Goal: Task Accomplishment & Management: Manage account settings

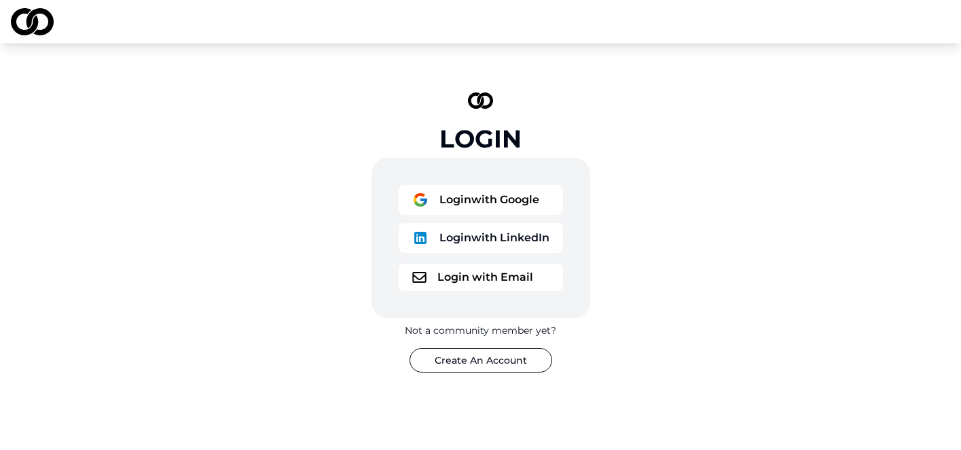
click at [509, 201] on button "Login with Google" at bounding box center [481, 200] width 164 height 30
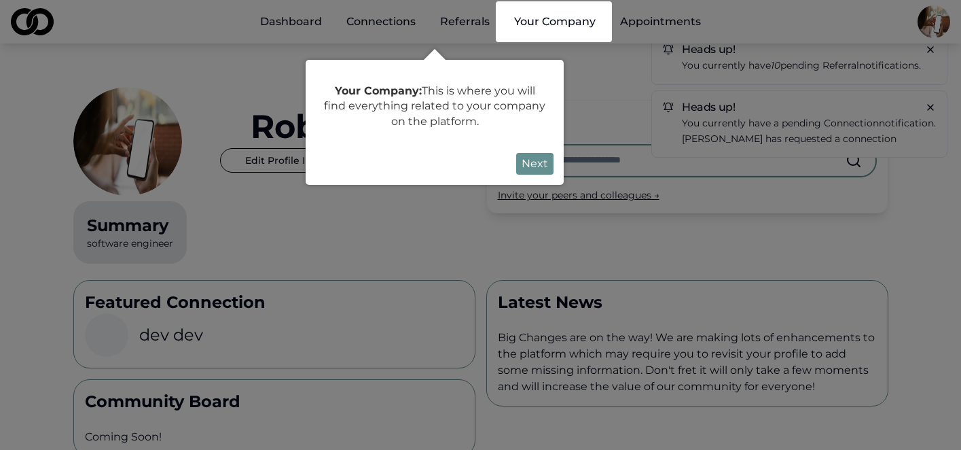
click at [931, 22] on div at bounding box center [480, 428] width 961 height 857
click at [931, 22] on html "Dashboard Connections Referrals Your Company Appointments Heads up! You current…" at bounding box center [480, 225] width 961 height 450
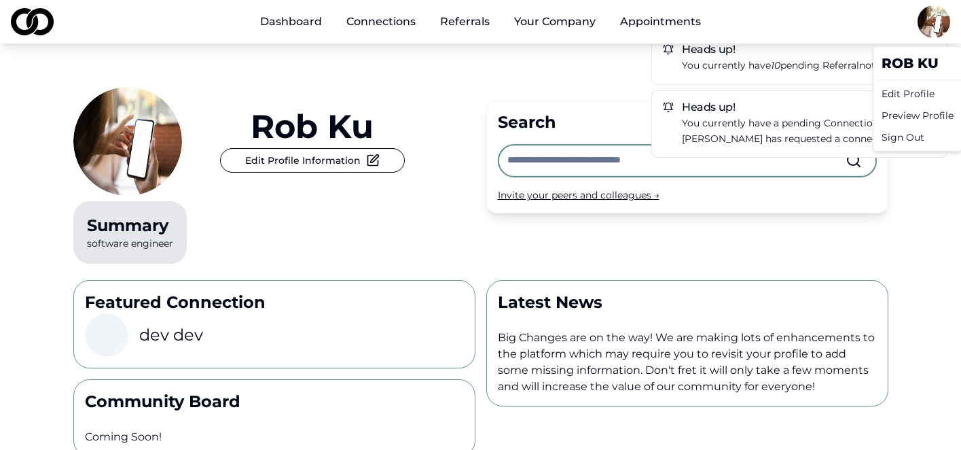
click at [899, 98] on div "Edit Profile" at bounding box center [917, 94] width 83 height 22
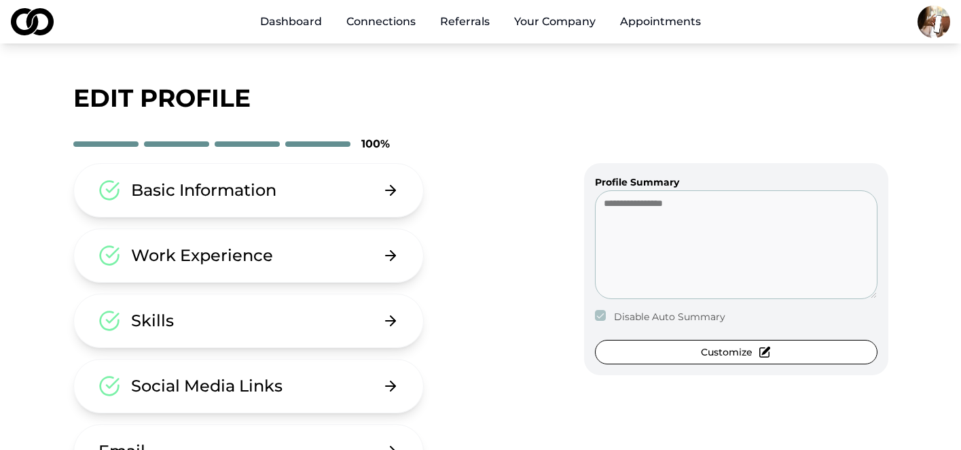
click at [240, 203] on button "Basic Information" at bounding box center [248, 190] width 351 height 54
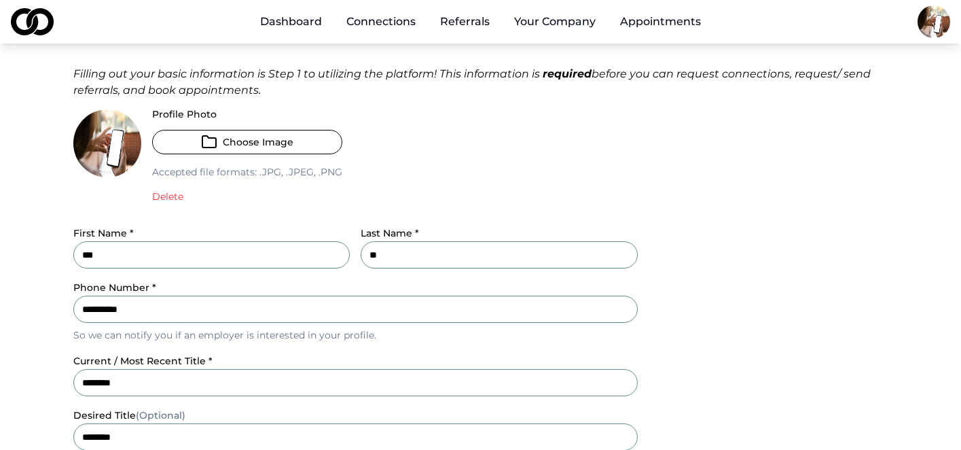
scroll to position [118, 0]
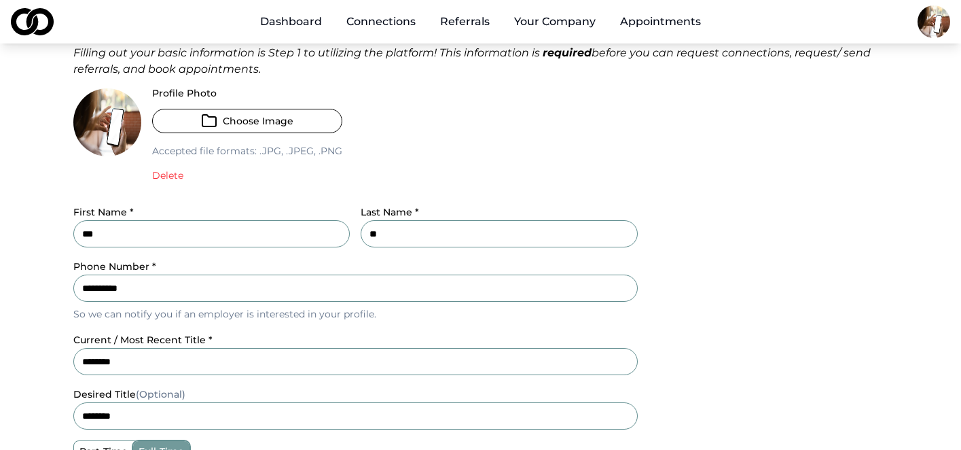
click at [273, 228] on input "***" at bounding box center [211, 233] width 277 height 27
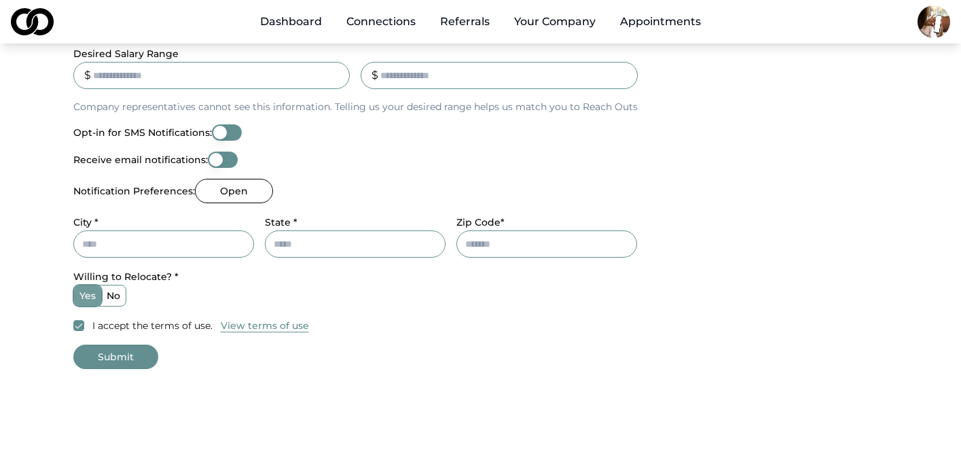
scroll to position [649, 0]
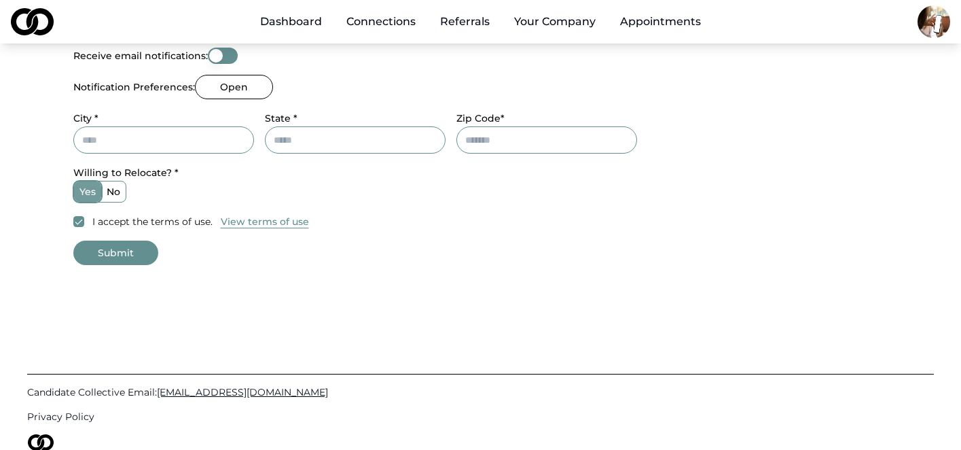
type input "******"
click at [112, 260] on button "Submit" at bounding box center [115, 252] width 85 height 24
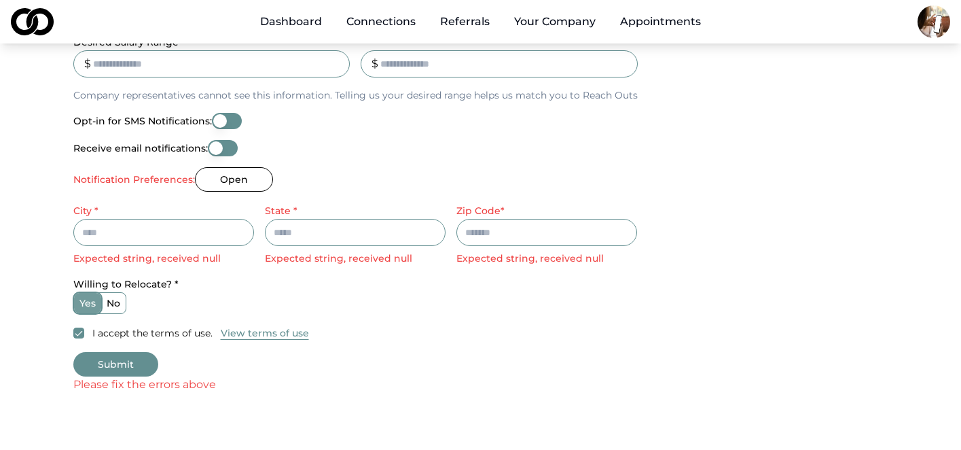
scroll to position [525, 0]
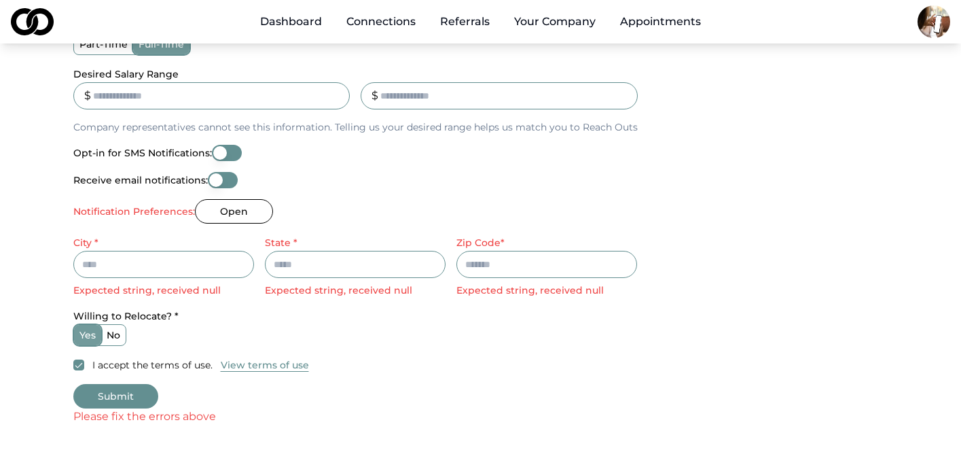
click at [212, 260] on input "City *" at bounding box center [163, 264] width 181 height 27
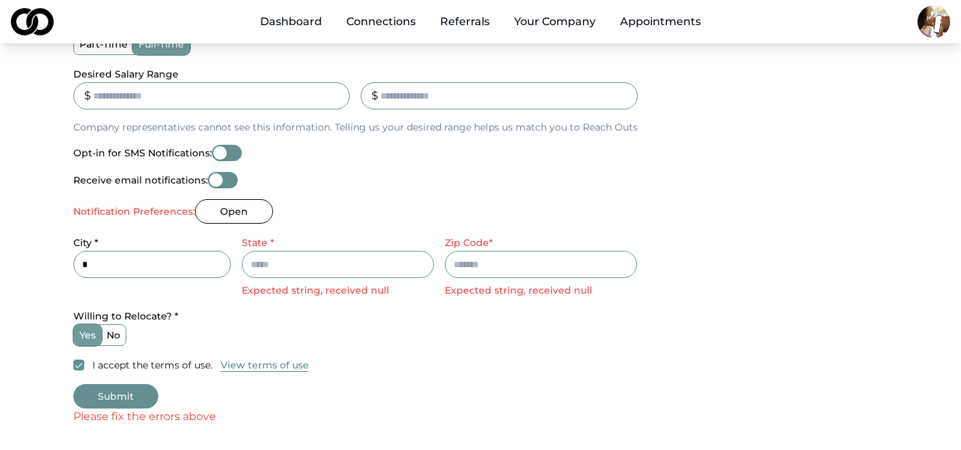
type input "*"
click at [308, 264] on input "State *" at bounding box center [338, 264] width 192 height 27
type input "*"
click at [466, 270] on input "Zip Code*" at bounding box center [535, 264] width 204 height 27
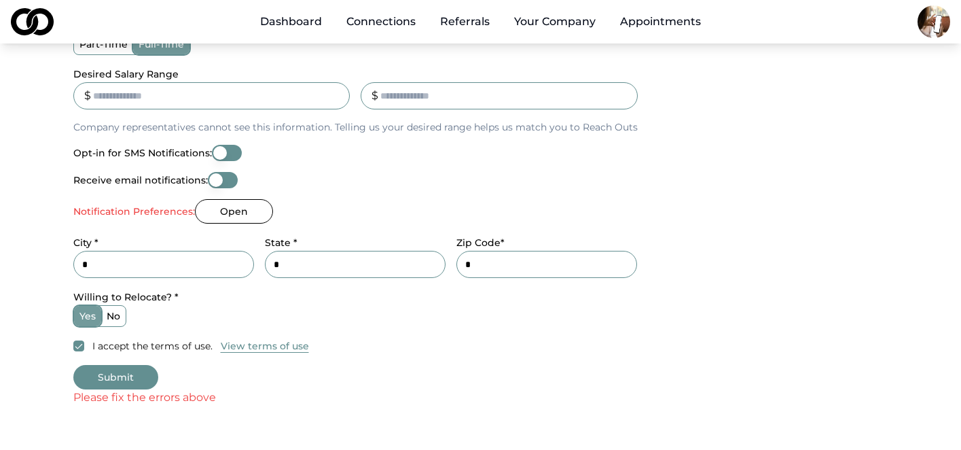
type input "*"
click at [423, 320] on div "yes no" at bounding box center [355, 316] width 565 height 22
click at [145, 365] on button "Submit" at bounding box center [115, 377] width 85 height 24
click at [211, 217] on button "Open" at bounding box center [234, 211] width 78 height 24
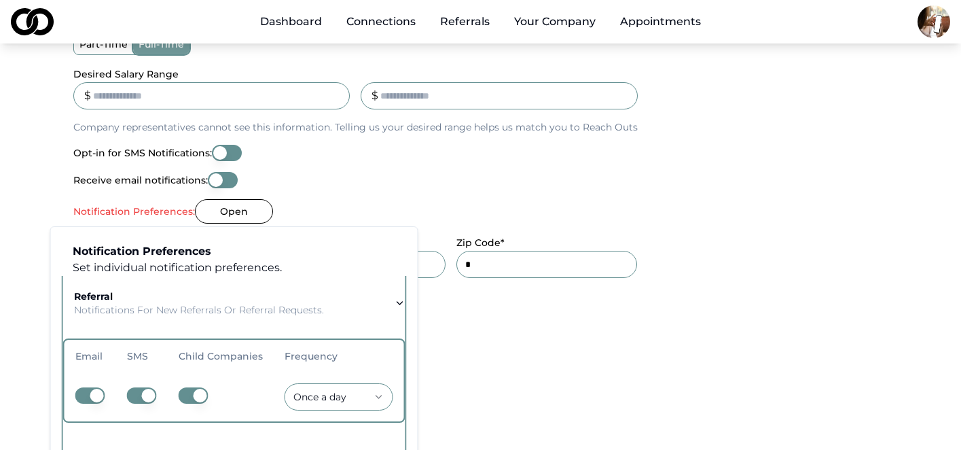
scroll to position [70, 0]
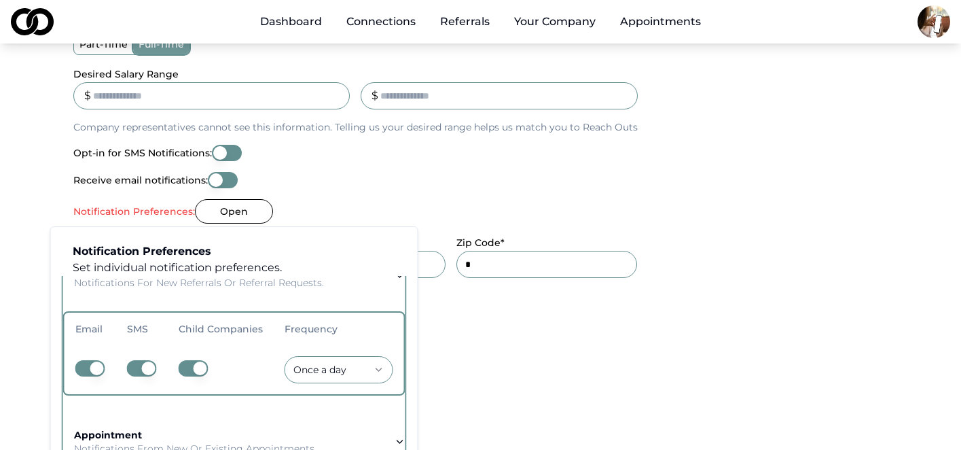
click at [198, 365] on button "button" at bounding box center [194, 368] width 30 height 16
click at [150, 361] on button "button" at bounding box center [142, 368] width 30 height 16
click at [476, 337] on div "**********" at bounding box center [355, 17] width 565 height 673
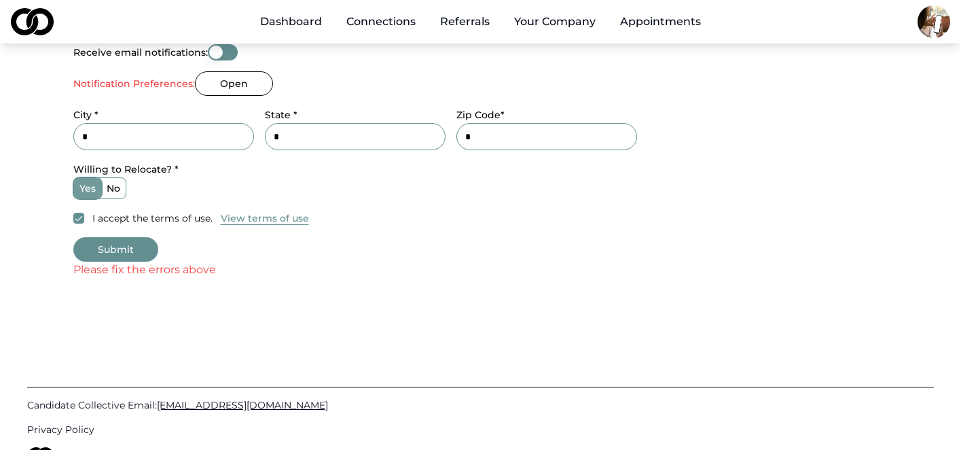
scroll to position [721, 0]
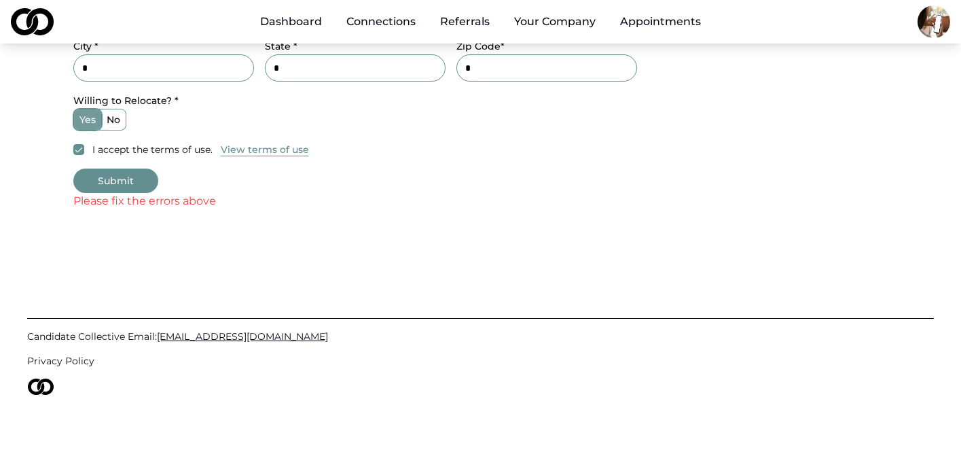
click at [129, 180] on button "Submit" at bounding box center [115, 180] width 85 height 24
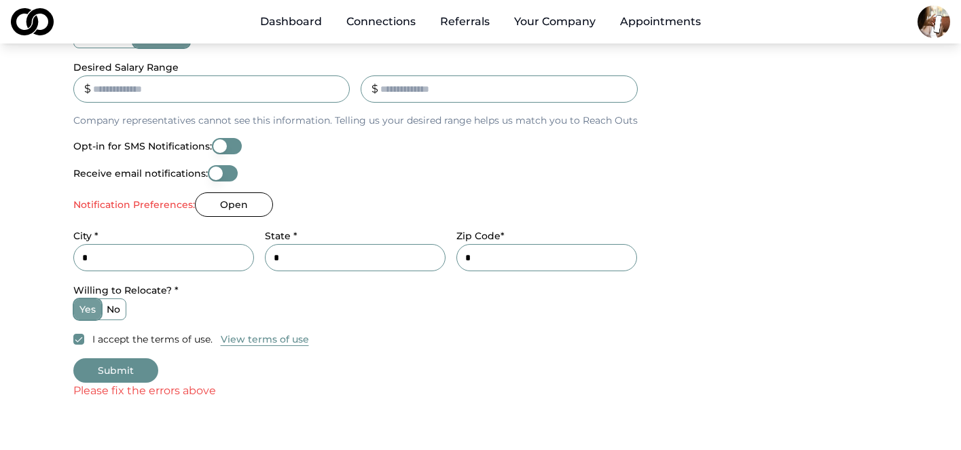
scroll to position [531, 0]
click at [246, 204] on button "Open" at bounding box center [234, 206] width 78 height 24
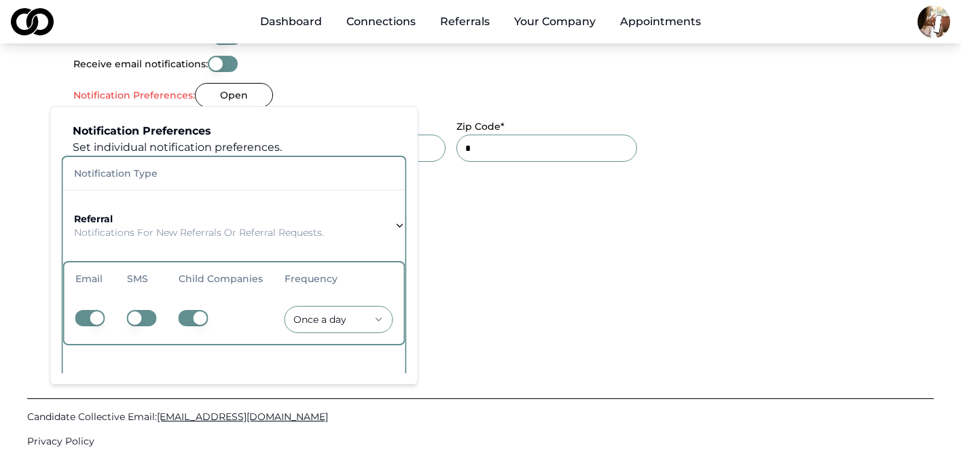
scroll to position [645, 0]
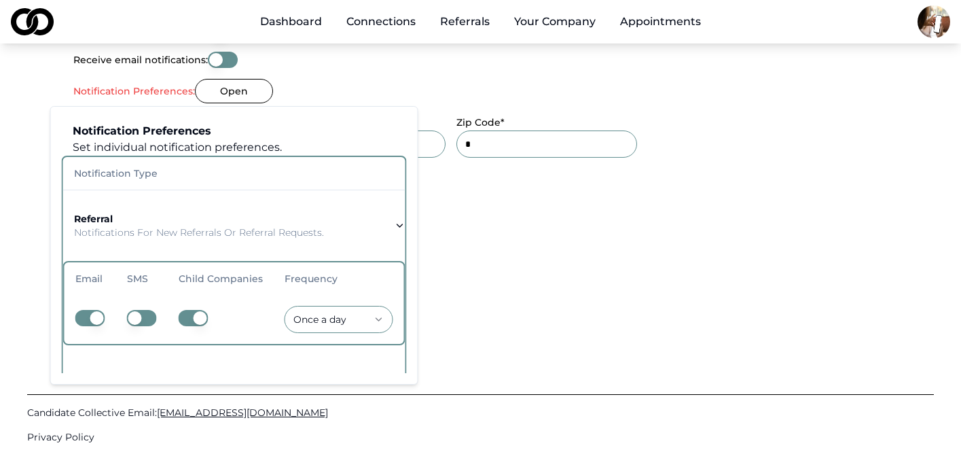
click at [143, 320] on button "button" at bounding box center [142, 318] width 30 height 16
type button "on"
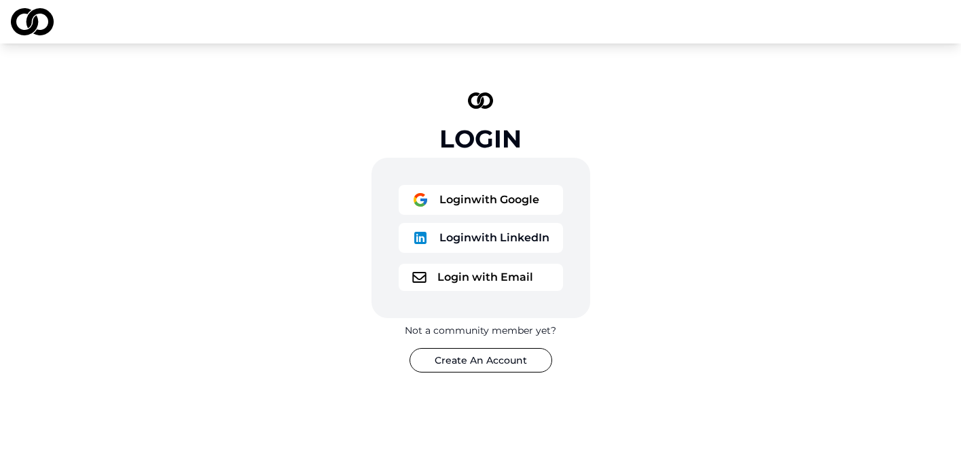
click at [509, 207] on button "Login with Google" at bounding box center [481, 200] width 164 height 30
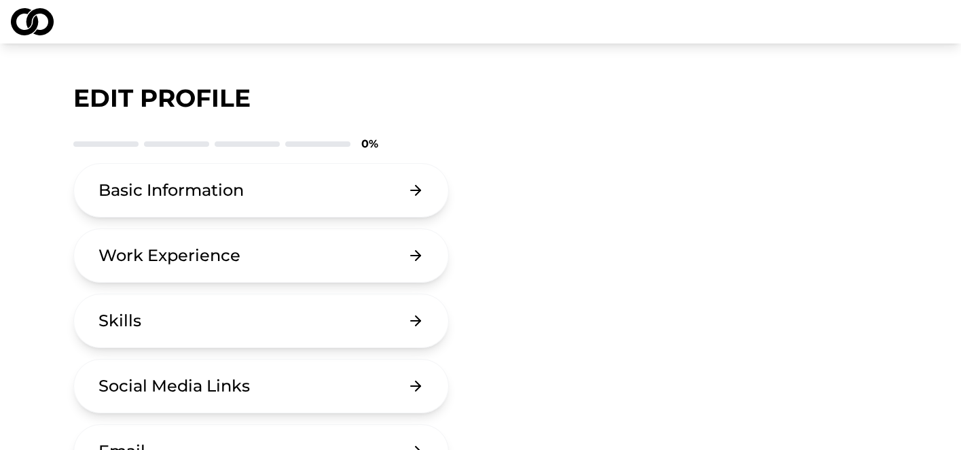
click at [52, 38] on div at bounding box center [480, 21] width 961 height 43
click at [45, 24] on img at bounding box center [32, 21] width 43 height 27
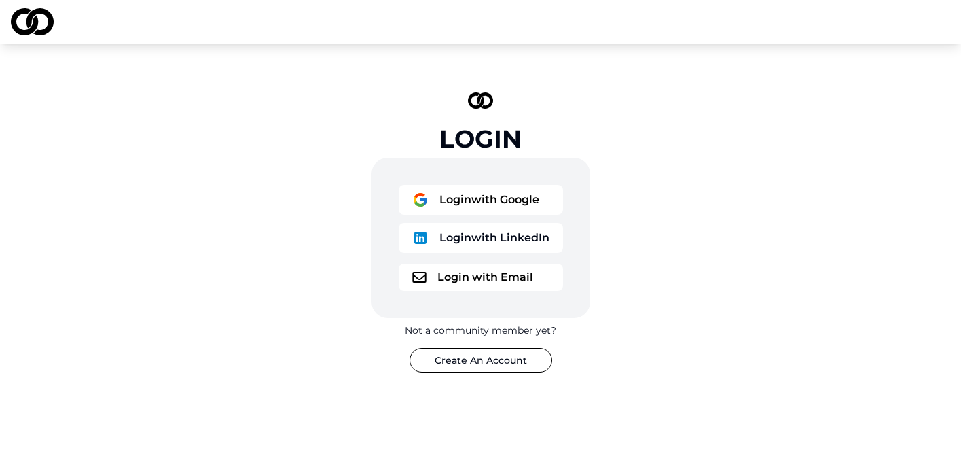
click at [443, 208] on button "Login with Google" at bounding box center [481, 200] width 164 height 30
